Goal: Information Seeking & Learning: Learn about a topic

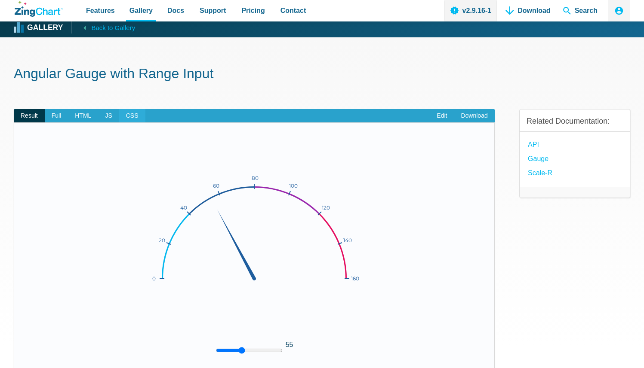
scroll to position [3, 0]
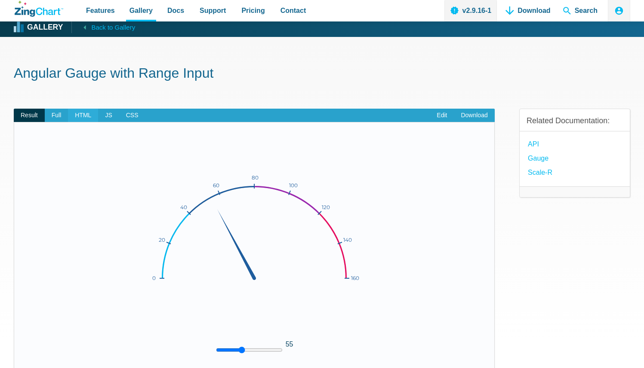
click at [83, 114] on span "HTML" at bounding box center [83, 116] width 30 height 14
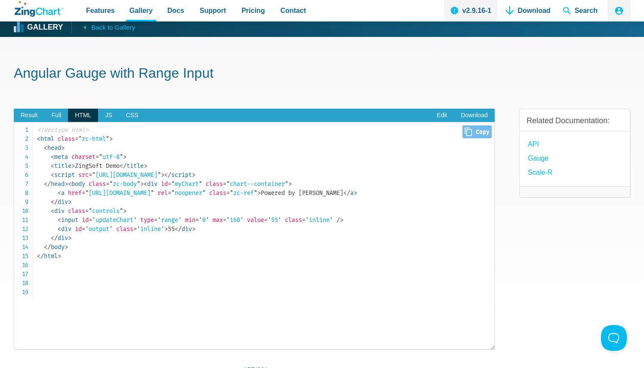
scroll to position [0, 0]
click at [174, 189] on code "<!doctype html> < html class = " zc-html " > < head > < meta charset = " utf-8 …" at bounding box center [265, 193] width 457 height 135
drag, startPoint x: 59, startPoint y: 264, endPoint x: 218, endPoint y: 268, distance: 159.6
click at [218, 261] on code "<!doctype html> < html class = " zc-html " > < head > < meta charset = " utf-8 …" at bounding box center [265, 193] width 457 height 135
click at [240, 261] on code "<!doctype html> < html class = " zc-html " > < head > < meta charset = " utf-8 …" at bounding box center [265, 193] width 457 height 135
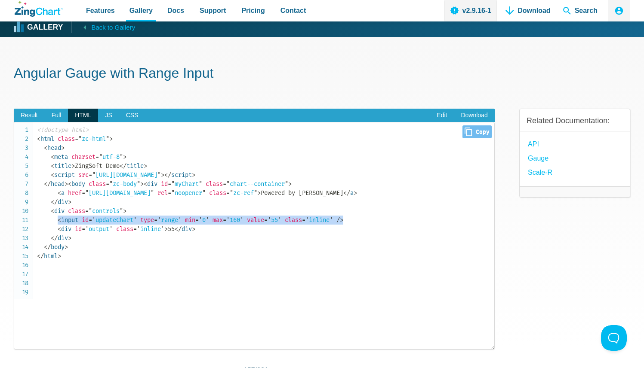
drag, startPoint x: 358, startPoint y: 257, endPoint x: 58, endPoint y: 256, distance: 300.5
click at [58, 256] on code "<!doctype html> < html class = " zc-html " > < head > < meta charset = " utf-8 …" at bounding box center [265, 193] width 457 height 135
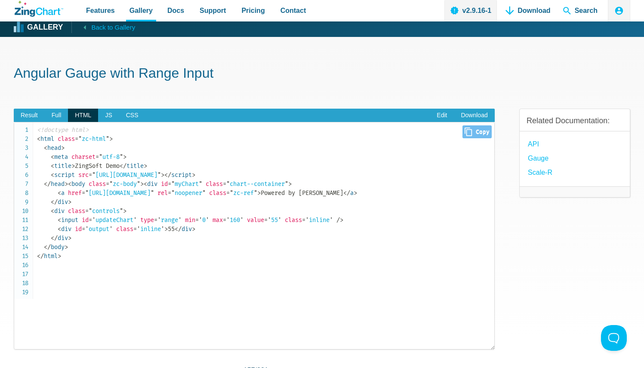
click at [99, 261] on code "<!doctype html> < html class = " zc-html " > < head > < meta charset = " utf-8 …" at bounding box center [265, 193] width 457 height 135
click at [109, 114] on span "JS" at bounding box center [108, 116] width 21 height 14
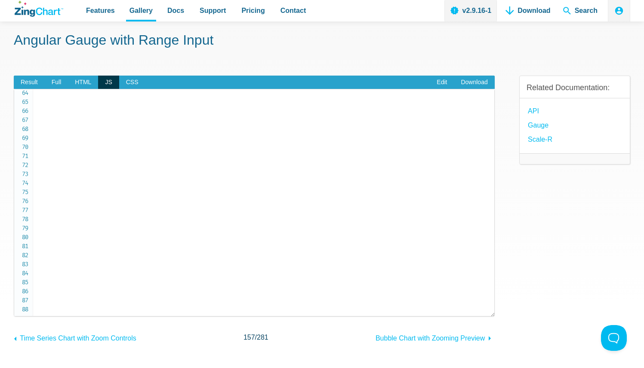
scroll to position [40, 0]
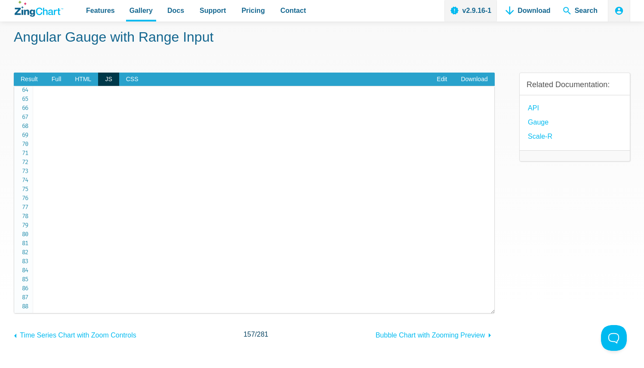
drag, startPoint x: 46, startPoint y: 269, endPoint x: 107, endPoint y: 290, distance: 64.6
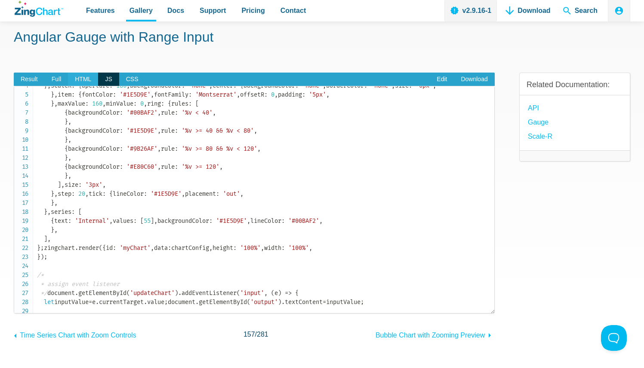
scroll to position [0, 0]
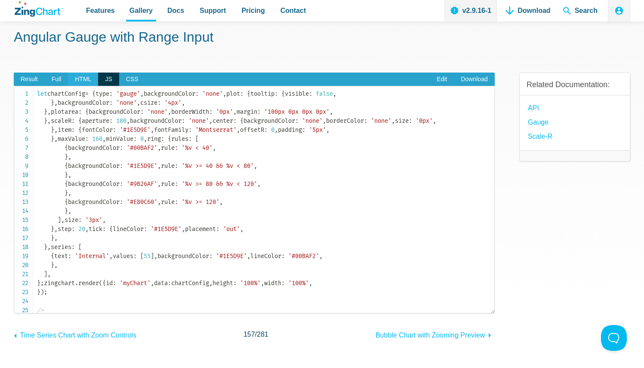
click at [90, 80] on span "HTML" at bounding box center [83, 80] width 30 height 14
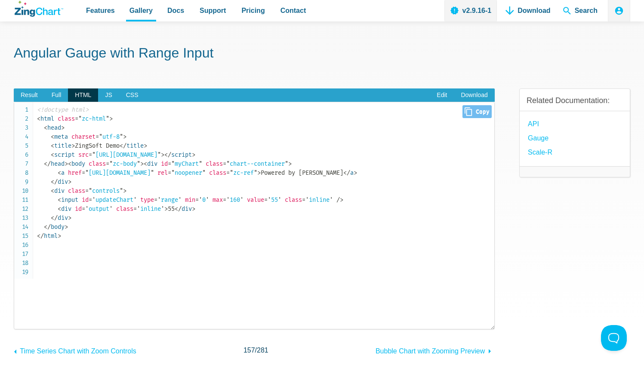
scroll to position [15, 0]
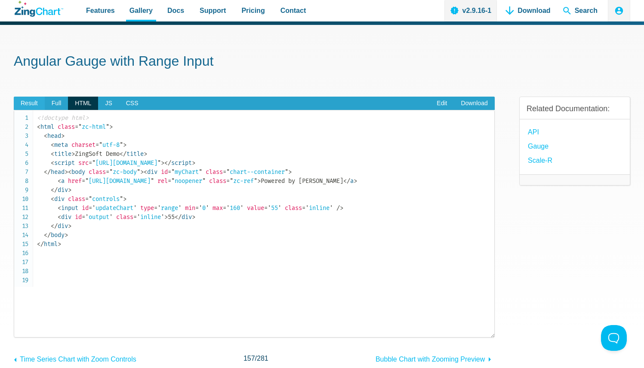
click at [34, 102] on span "Result" at bounding box center [29, 104] width 31 height 14
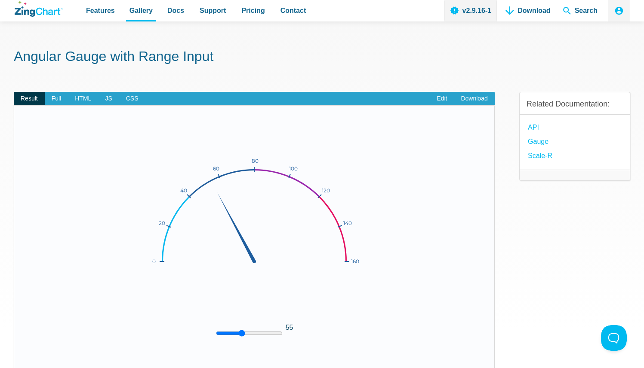
scroll to position [15, 0]
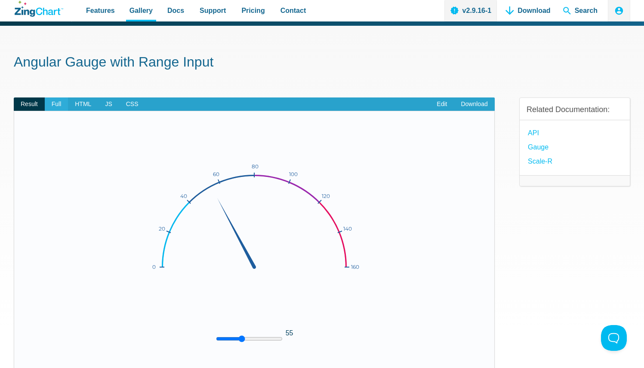
click at [59, 107] on span "Full" at bounding box center [57, 105] width 24 height 14
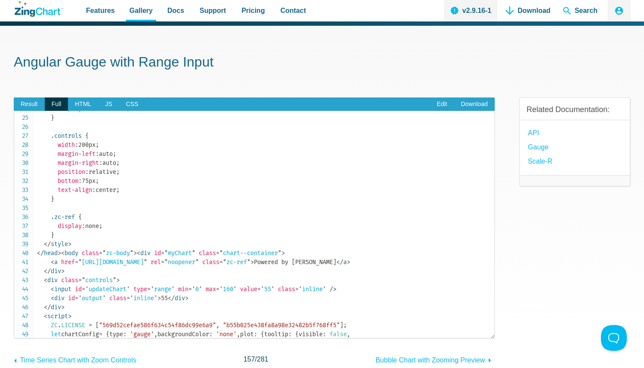
scroll to position [0, 0]
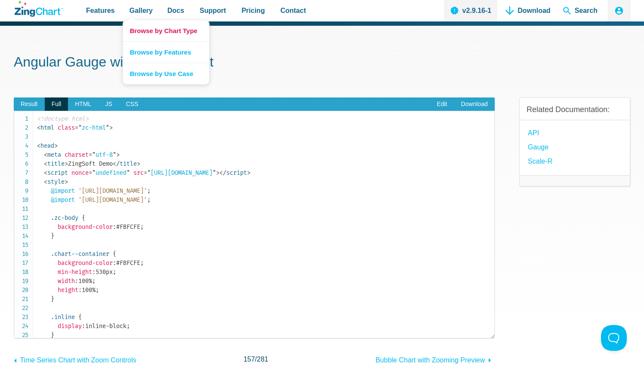
click at [156, 31] on link "Browse by Chart Type" at bounding box center [166, 30] width 86 height 21
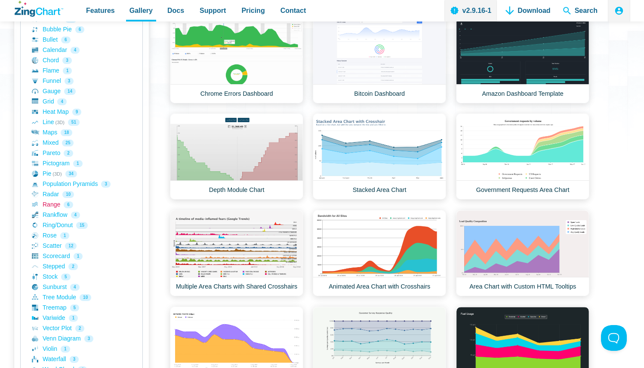
scroll to position [210, 0]
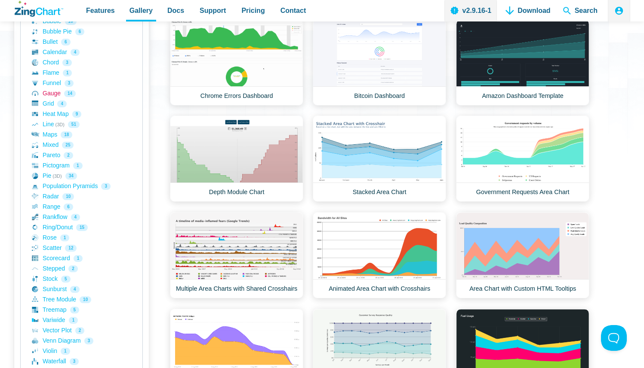
click at [55, 92] on link "Gauge 14" at bounding box center [81, 94] width 99 height 10
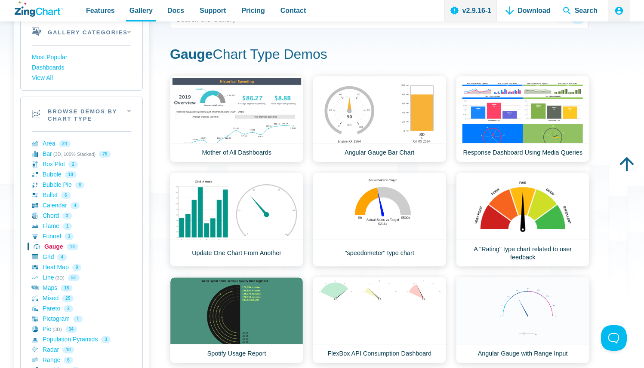
scroll to position [59, 0]
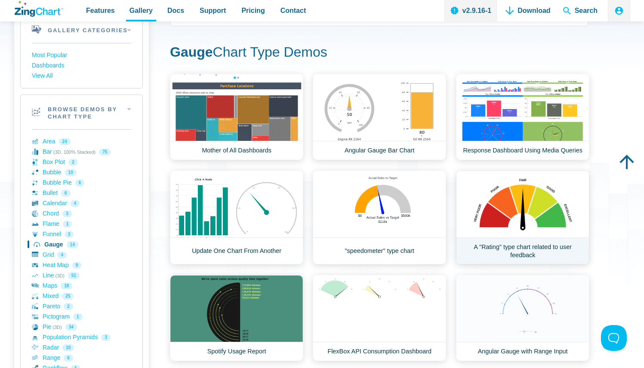
click at [555, 213] on link "A "Rating" type chart related to user feedback" at bounding box center [522, 218] width 133 height 94
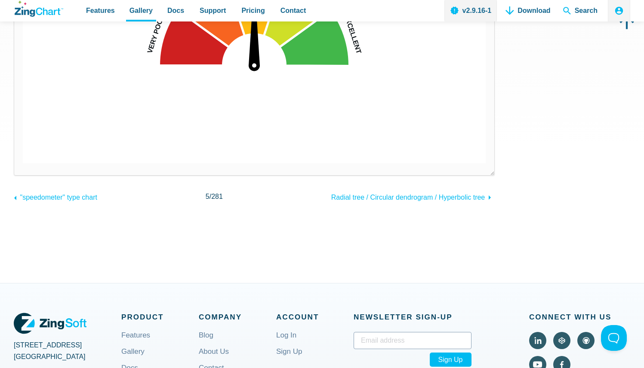
scroll to position [15, 0]
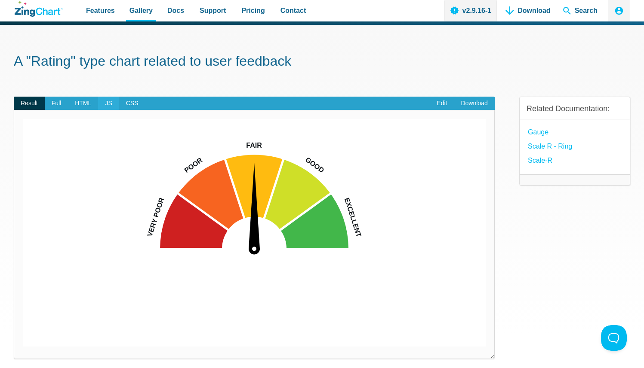
click at [107, 105] on span "JS" at bounding box center [108, 104] width 21 height 14
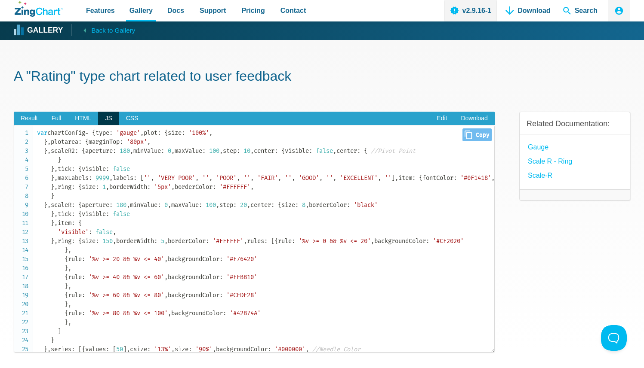
scroll to position [0, 0]
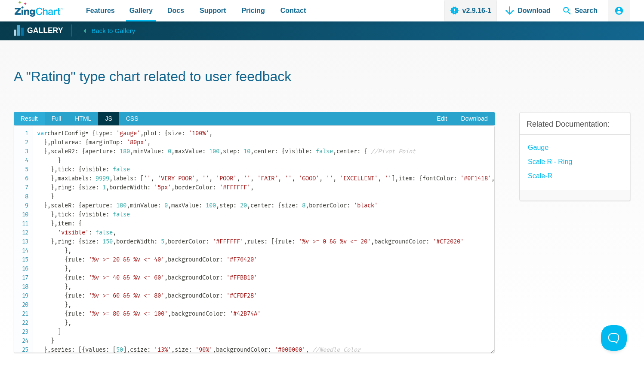
click at [29, 121] on span "Result" at bounding box center [29, 119] width 31 height 14
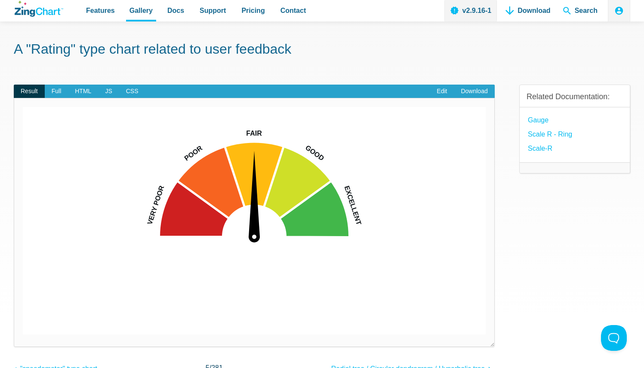
scroll to position [22, 0]
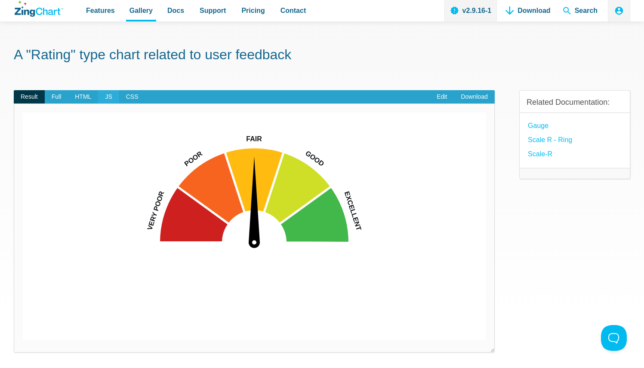
click at [109, 97] on span "JS" at bounding box center [108, 97] width 21 height 14
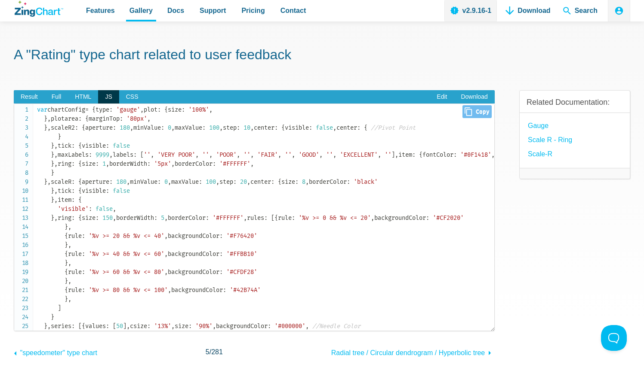
scroll to position [0, 0]
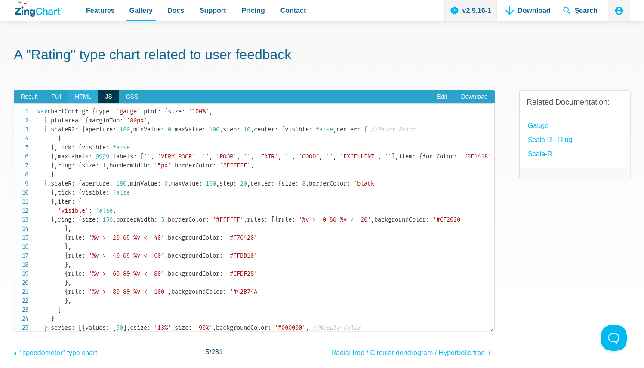
click at [86, 94] on span "HTML" at bounding box center [83, 97] width 30 height 14
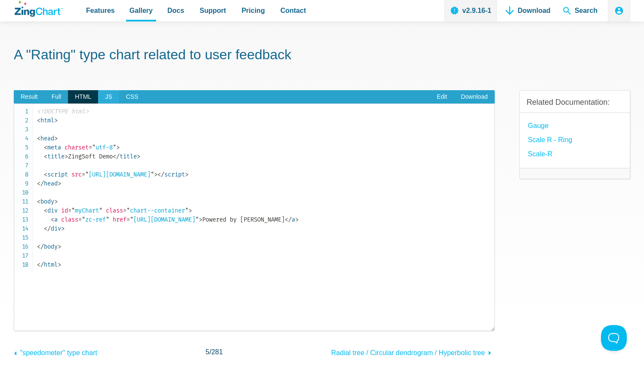
click at [110, 100] on span "JS" at bounding box center [108, 97] width 21 height 14
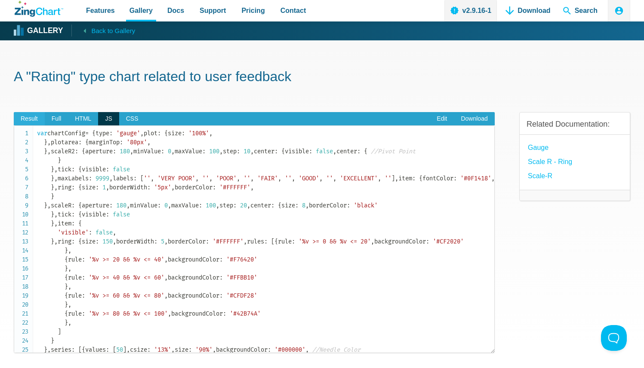
click at [30, 115] on span "Result" at bounding box center [29, 119] width 31 height 14
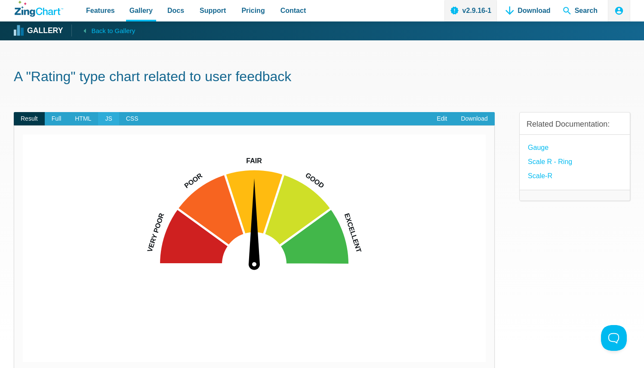
click at [103, 120] on span "JS" at bounding box center [108, 119] width 21 height 14
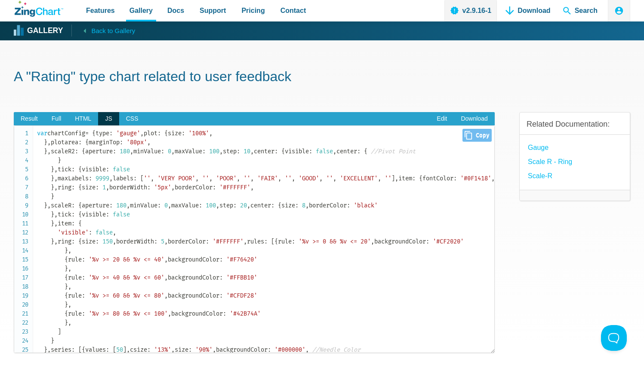
click at [464, 139] on icon "App Content" at bounding box center [467, 135] width 7 height 9
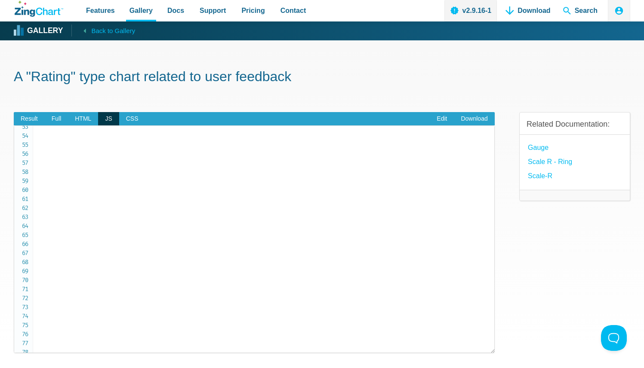
scroll to position [628, 0]
click at [82, 115] on span "HTML" at bounding box center [83, 119] width 30 height 14
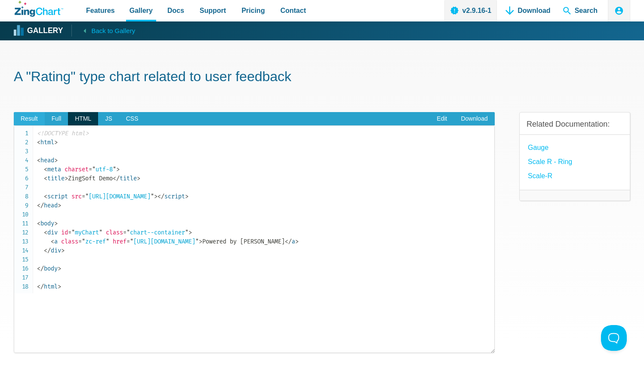
click at [40, 119] on span "Result" at bounding box center [29, 119] width 31 height 14
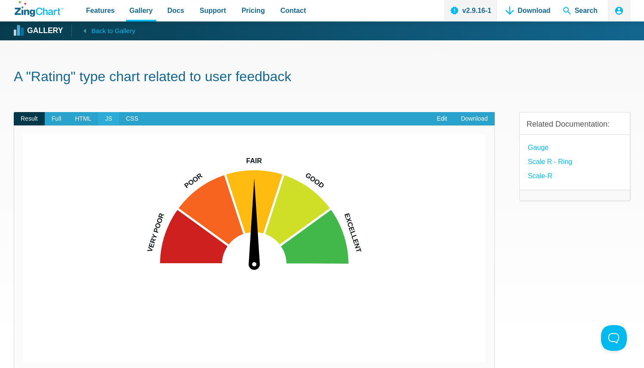
click at [104, 117] on span "JS" at bounding box center [108, 119] width 21 height 14
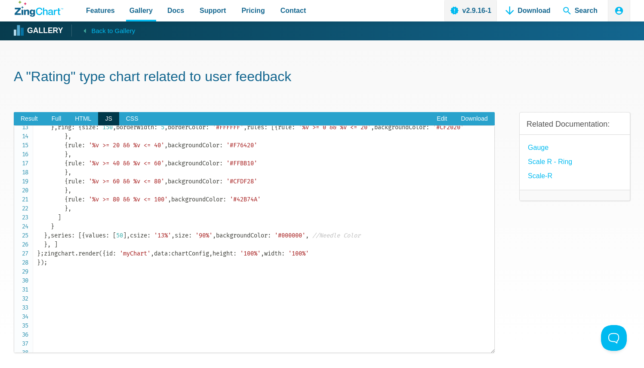
scroll to position [94, 0]
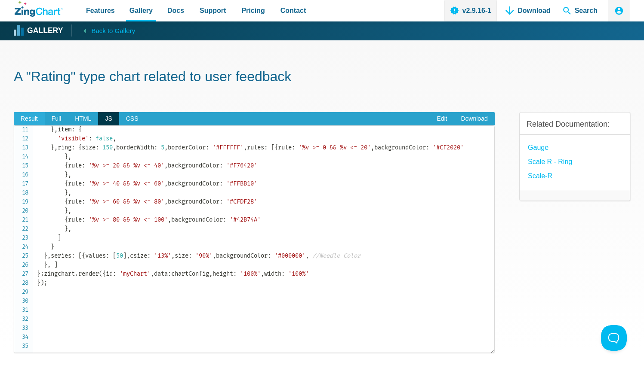
click at [38, 121] on span "Result" at bounding box center [29, 119] width 31 height 14
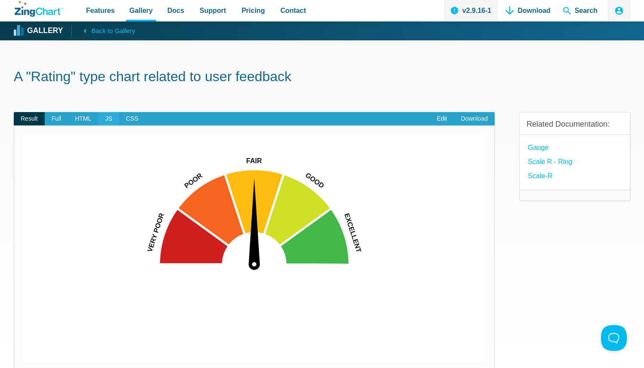
click at [110, 118] on span "JS" at bounding box center [108, 119] width 21 height 14
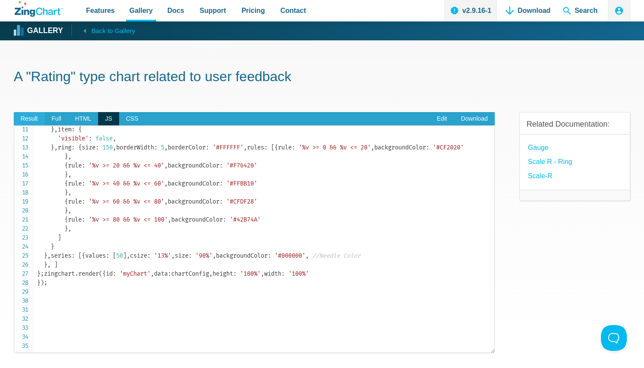
click at [34, 118] on span "Result" at bounding box center [29, 119] width 31 height 14
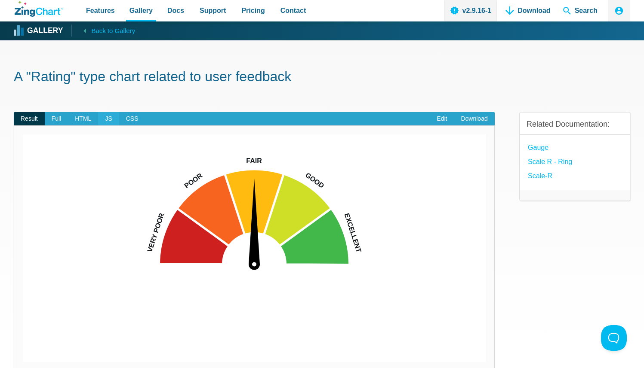
click at [113, 117] on span "JS" at bounding box center [108, 119] width 21 height 14
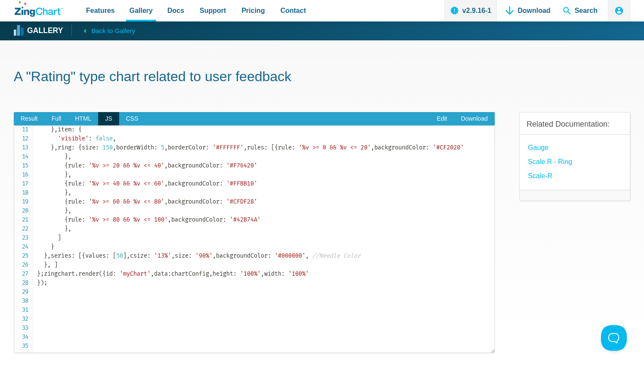
scroll to position [0, 0]
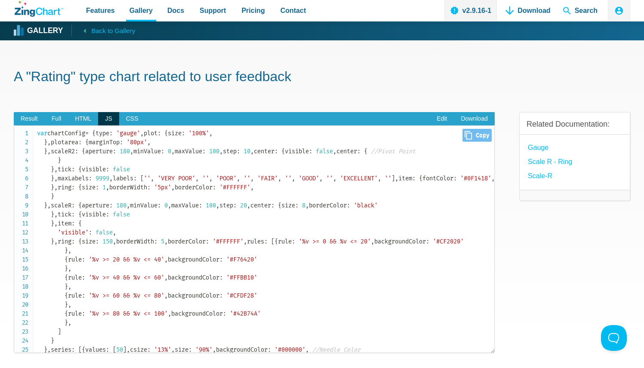
click at [464, 139] on icon "Close" at bounding box center [467, 135] width 7 height 9
type input "var chartConfig = { type: 'gauge', plot: { size: '100%', }, plotarea: { marginT…"
click at [18, 112] on span "Result" at bounding box center [29, 119] width 31 height 14
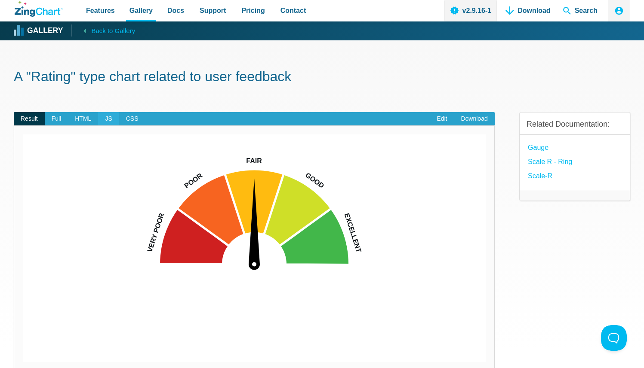
click at [112, 124] on span "JS" at bounding box center [108, 119] width 21 height 14
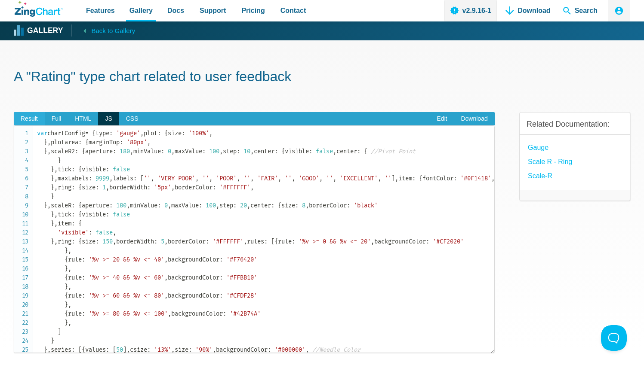
click at [27, 119] on span "Result" at bounding box center [29, 119] width 31 height 14
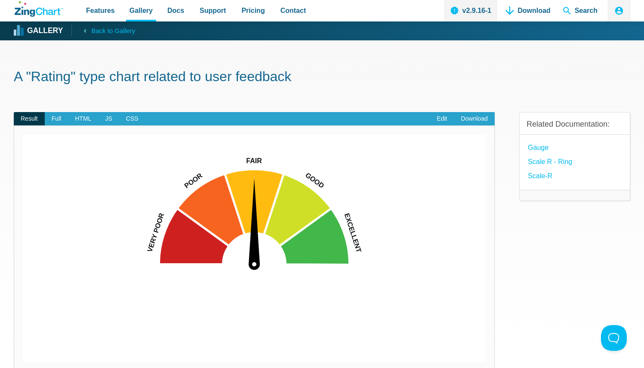
click at [423, 192] on img "App Content" at bounding box center [254, 249] width 463 height 228
